Goal: Transaction & Acquisition: Purchase product/service

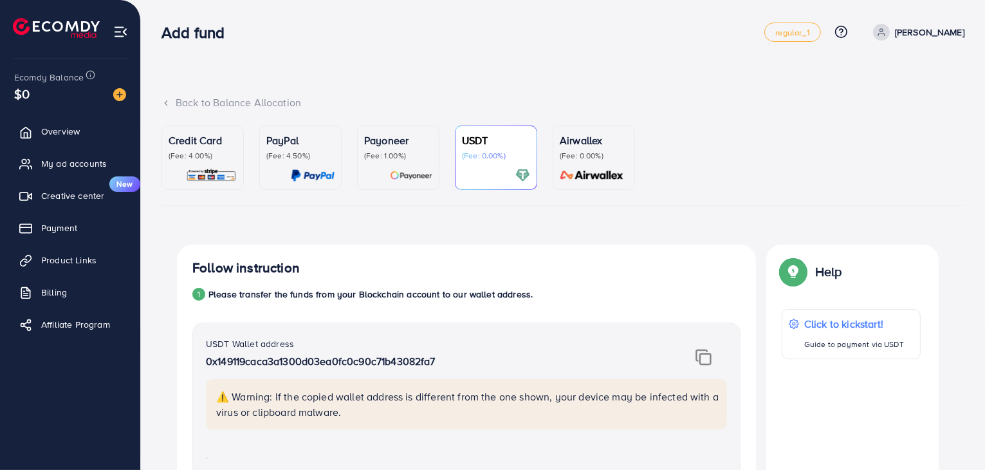
click at [396, 158] on p "(Fee: 1.00%)" at bounding box center [398, 156] width 68 height 10
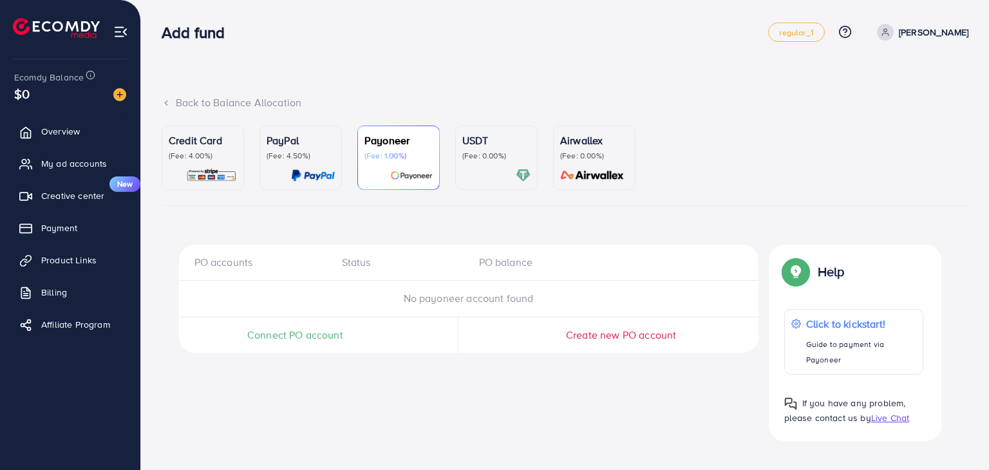
click at [487, 151] on p "(Fee: 0.00%)" at bounding box center [496, 156] width 68 height 10
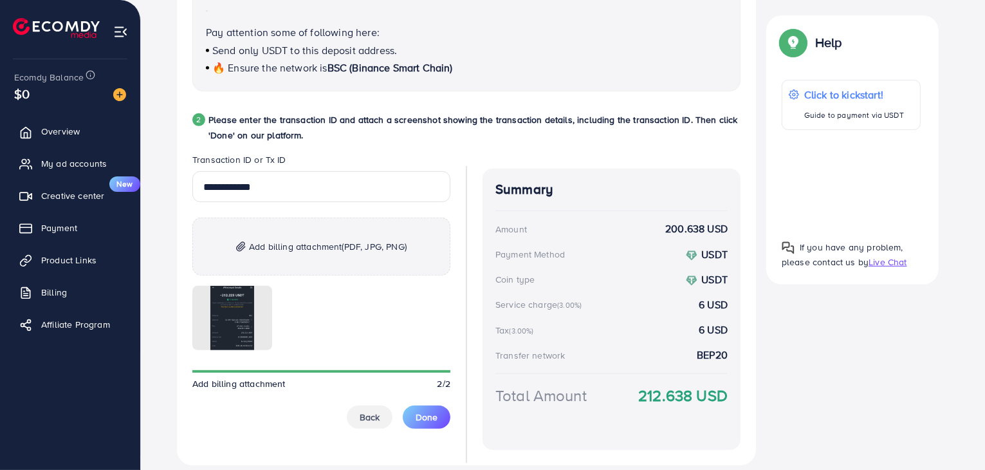
scroll to position [579, 0]
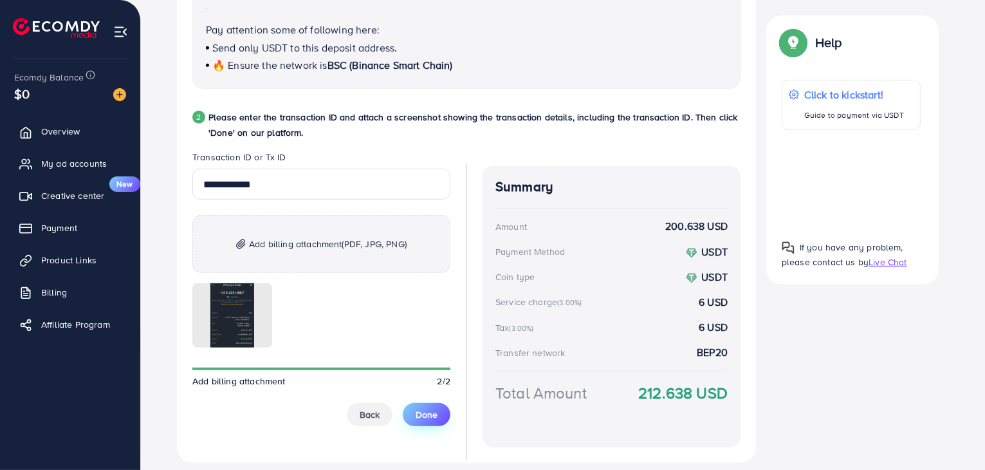
click at [432, 409] on span "Done" at bounding box center [427, 414] width 22 height 13
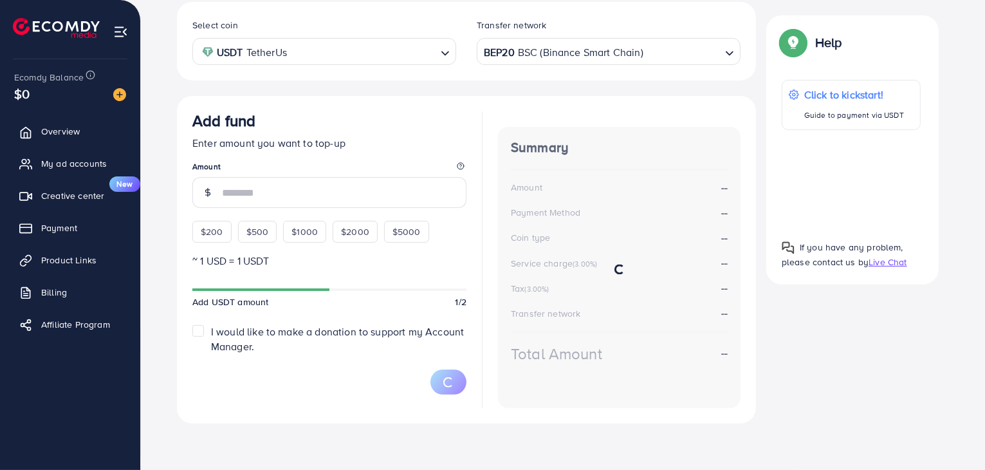
scroll to position [242, 0]
click at [201, 238] on div "$200 $500 $1000 $2000 $5000" at bounding box center [324, 229] width 264 height 28
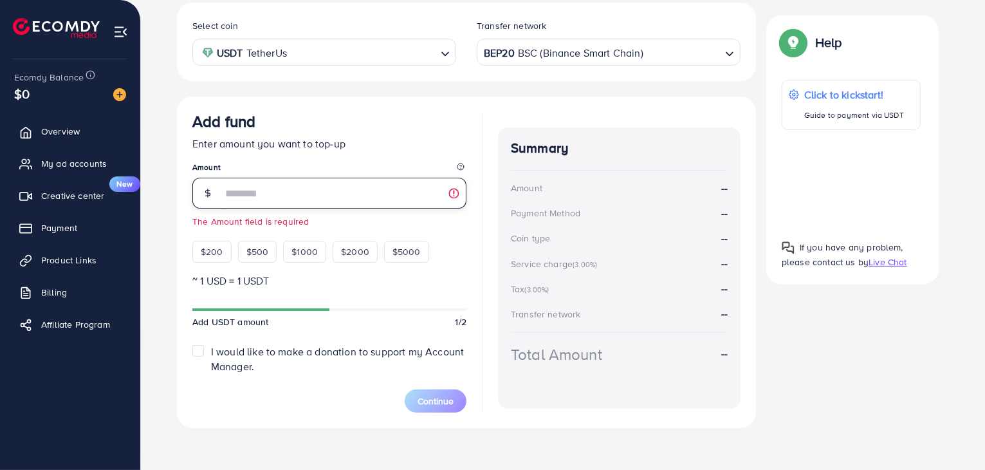
click at [263, 201] on input "number" at bounding box center [344, 193] width 245 height 31
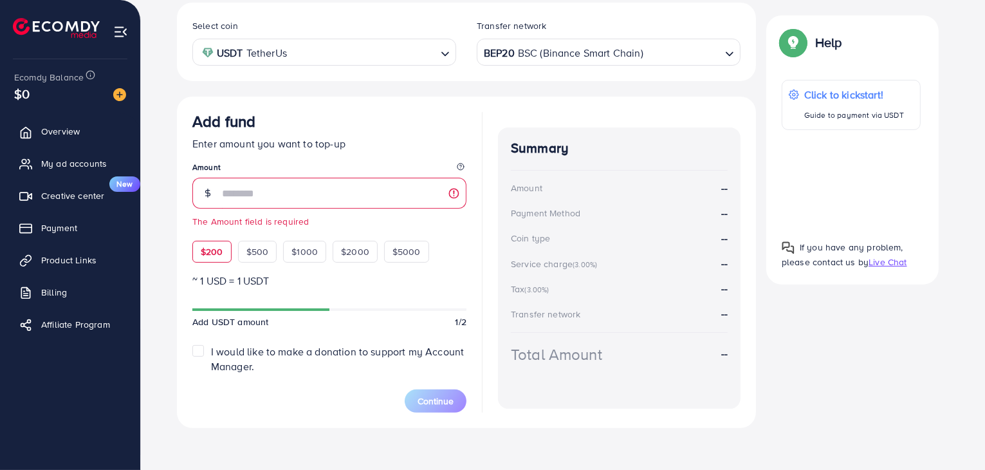
click at [211, 250] on span "$200" at bounding box center [212, 251] width 23 height 13
type input "***"
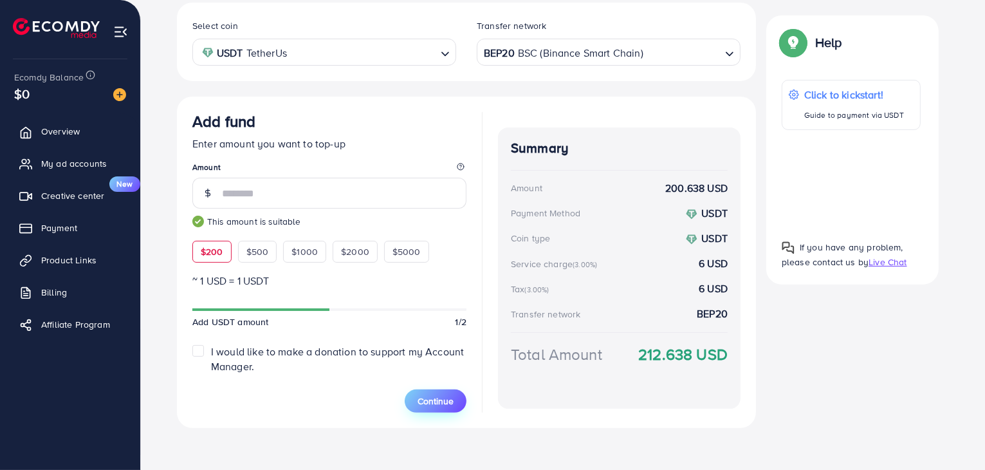
click at [452, 403] on span "Continue" at bounding box center [436, 401] width 36 height 13
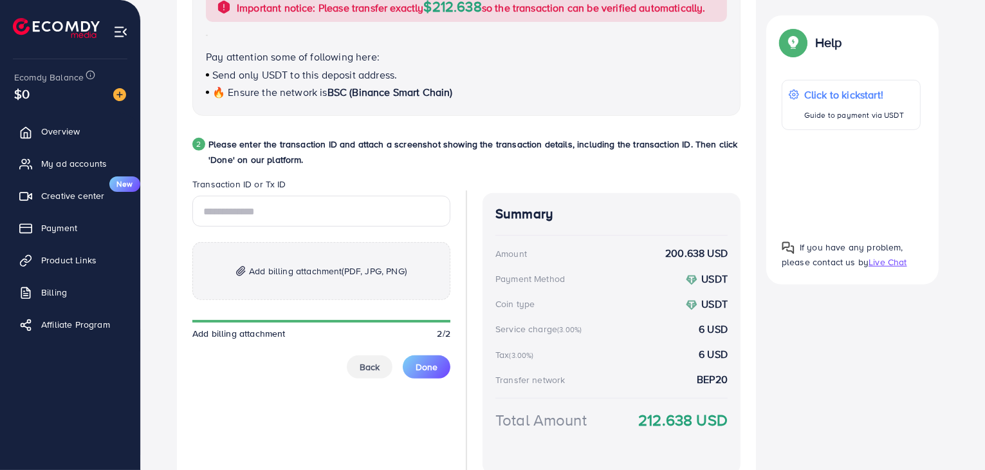
scroll to position [554, 0]
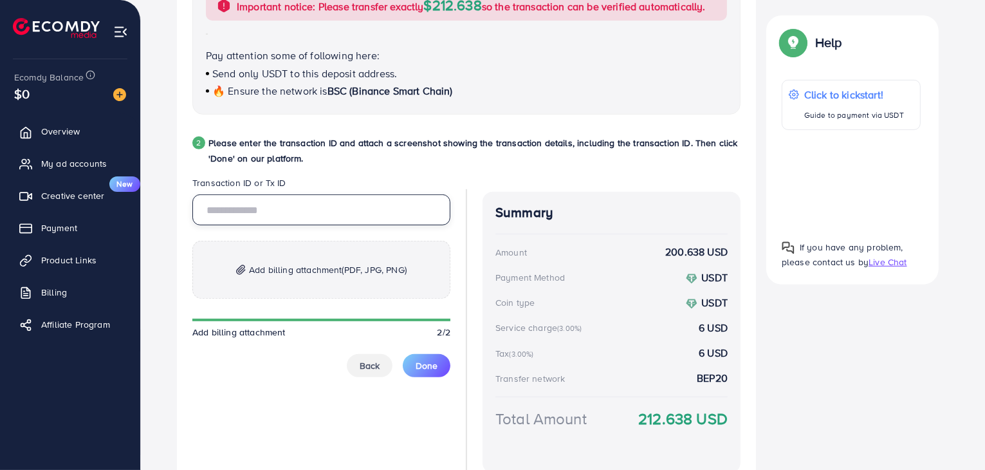
click at [295, 213] on input "text" at bounding box center [321, 209] width 258 height 31
paste input "**********"
type input "**********"
click at [254, 271] on span "Add billing attachment (PDF, JPG, PNG)" at bounding box center [328, 269] width 158 height 15
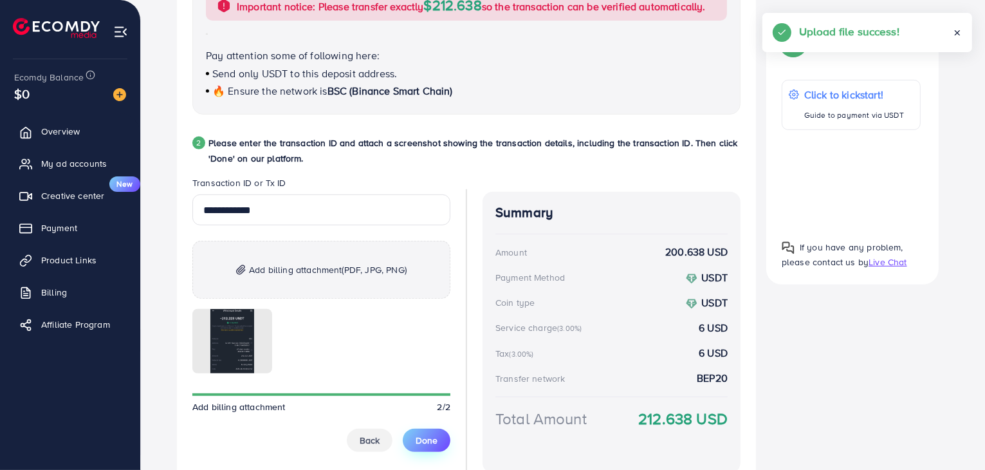
click at [422, 442] on span "Done" at bounding box center [427, 440] width 22 height 13
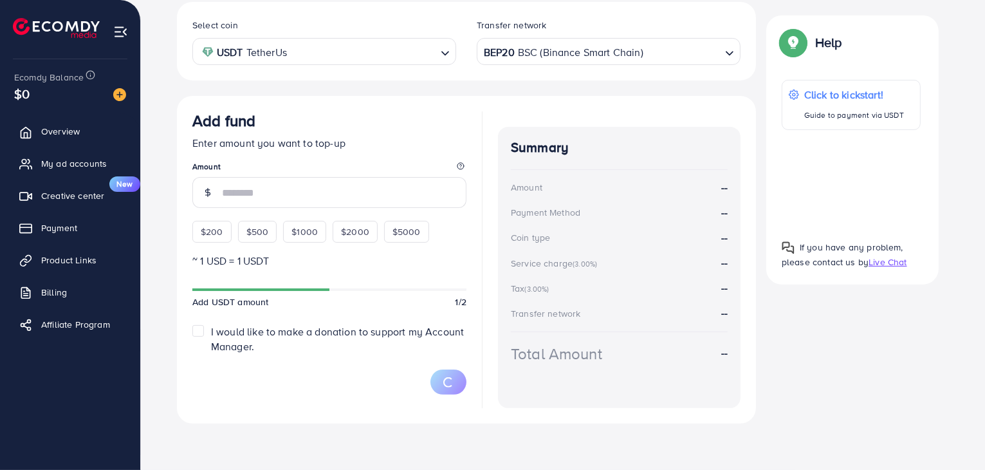
scroll to position [242, 0]
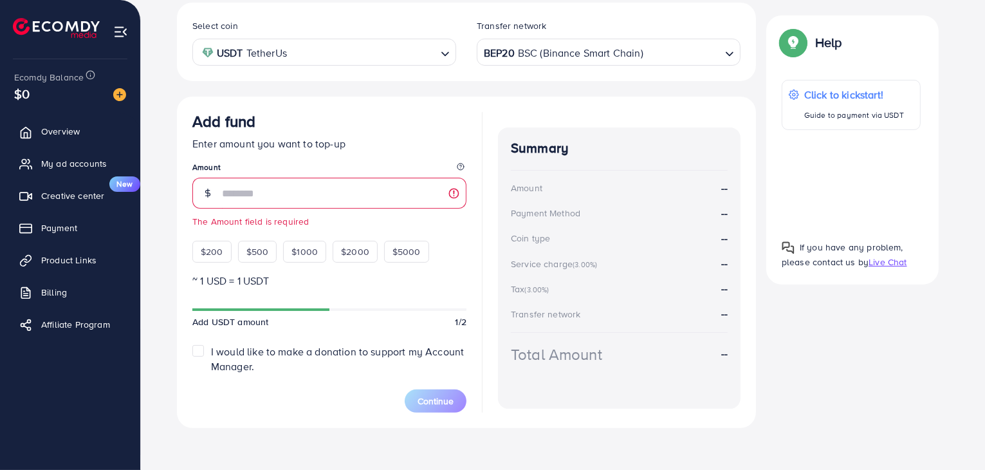
click at [672, 410] on div "Summary Amount -- Payment Method -- Coin type -- Service charge (3.00%) -- Tax …" at bounding box center [619, 262] width 243 height 301
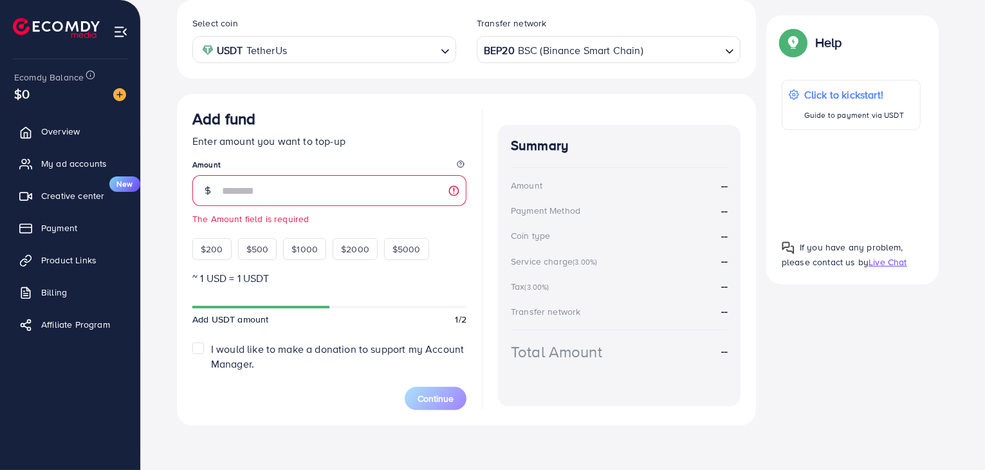
scroll to position [246, 0]
click at [882, 258] on span "Live Chat" at bounding box center [888, 262] width 38 height 13
click at [666, 429] on div "Select coin USDT TetherUs Loading... Transfer network BEP20 BSC (Binance Smart …" at bounding box center [563, 217] width 772 height 436
click at [218, 255] on div "$200" at bounding box center [211, 248] width 39 height 22
type input "***"
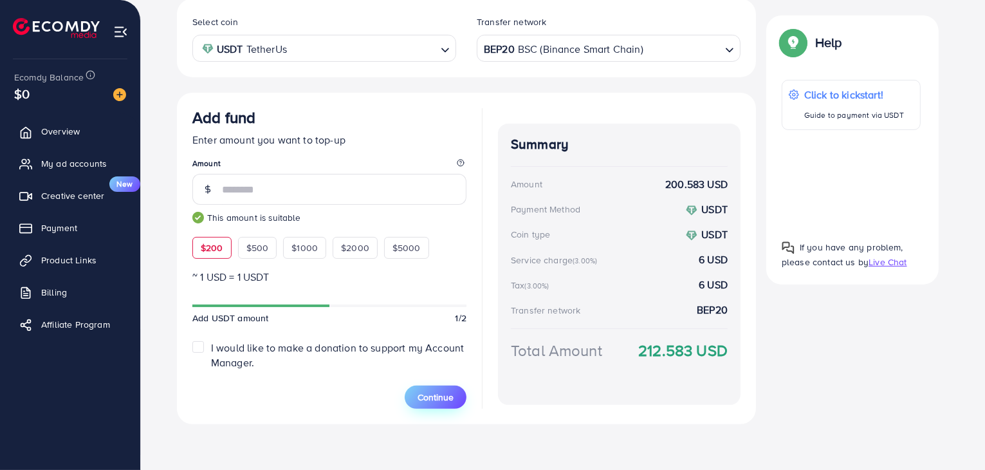
click at [438, 391] on span "Continue" at bounding box center [436, 397] width 36 height 13
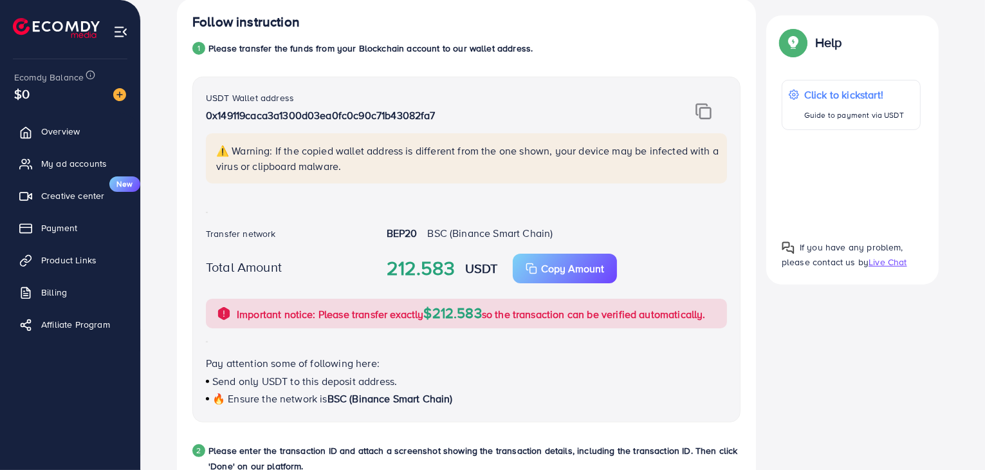
scroll to position [568, 0]
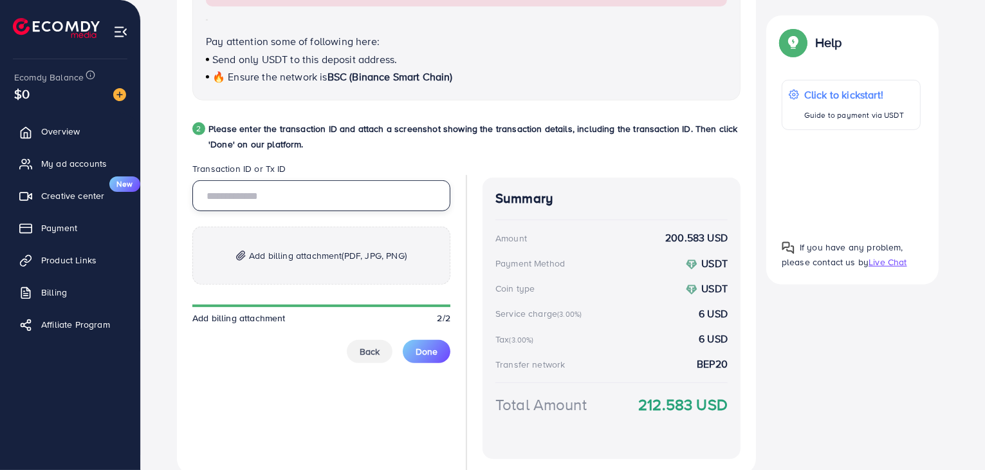
click at [335, 209] on input "text" at bounding box center [321, 195] width 258 height 31
paste input "**********"
type input "**********"
click at [238, 257] on img at bounding box center [241, 255] width 10 height 11
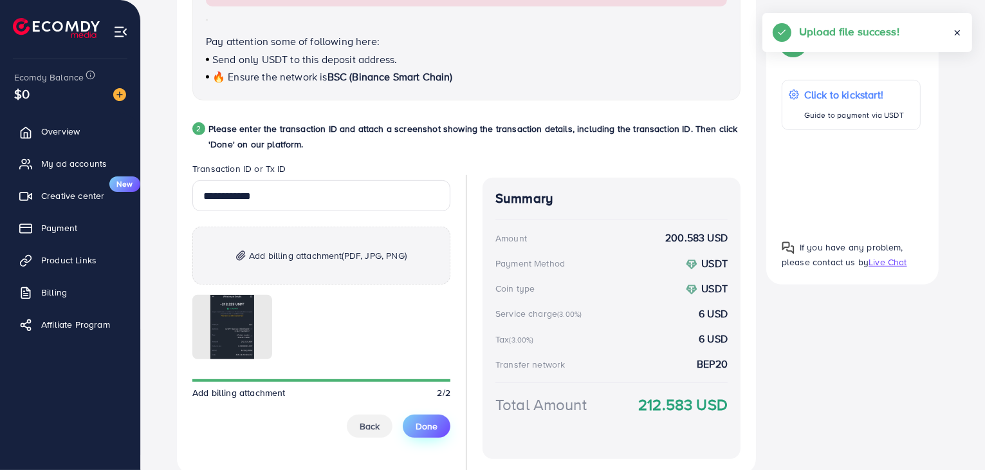
click at [429, 429] on span "Done" at bounding box center [427, 426] width 22 height 13
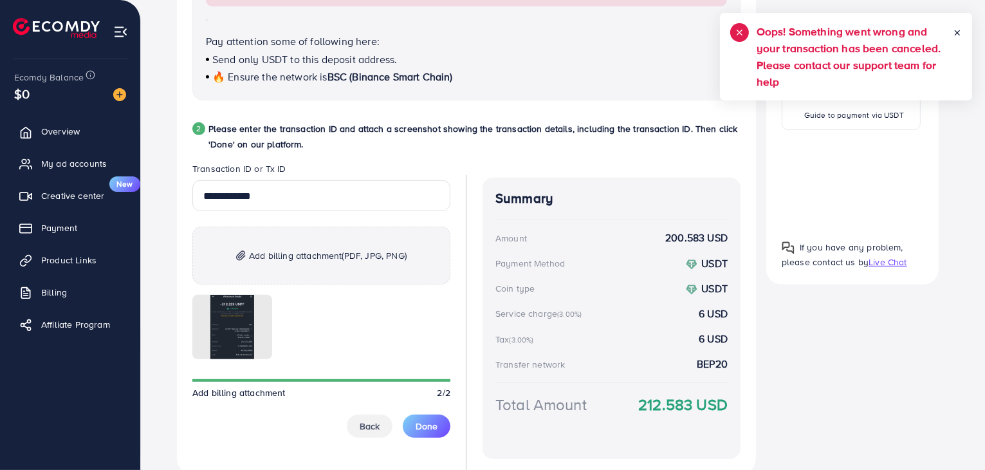
scroll to position [619, 0]
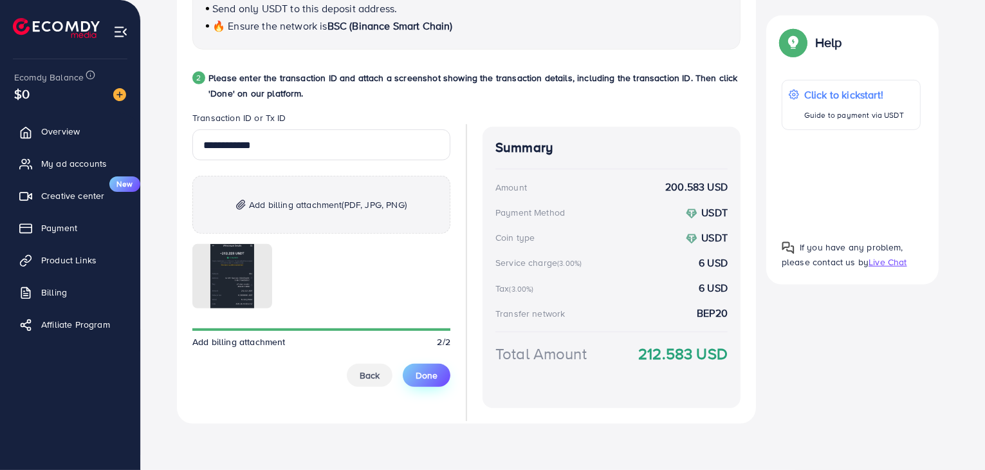
click at [431, 379] on span "Done" at bounding box center [427, 375] width 22 height 13
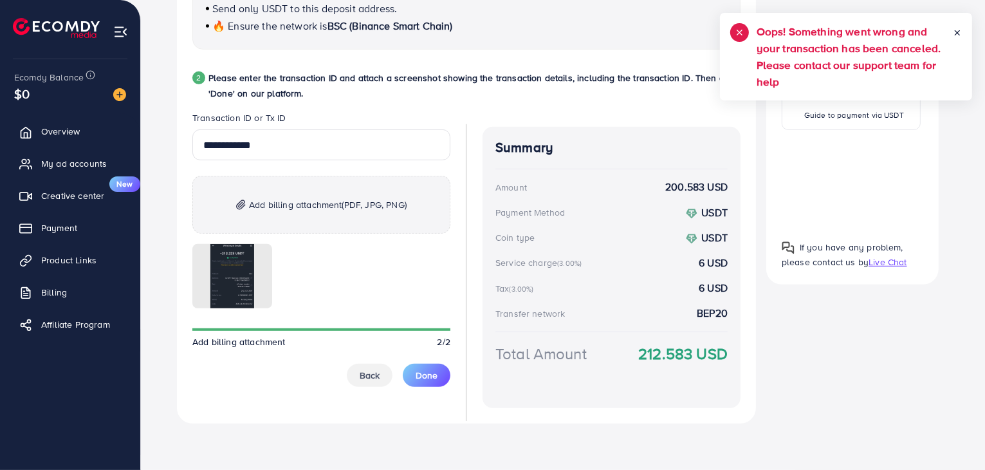
click at [888, 257] on span "Live Chat" at bounding box center [888, 262] width 38 height 13
